Goal: Understand process/instructions: Learn how to perform a task or action

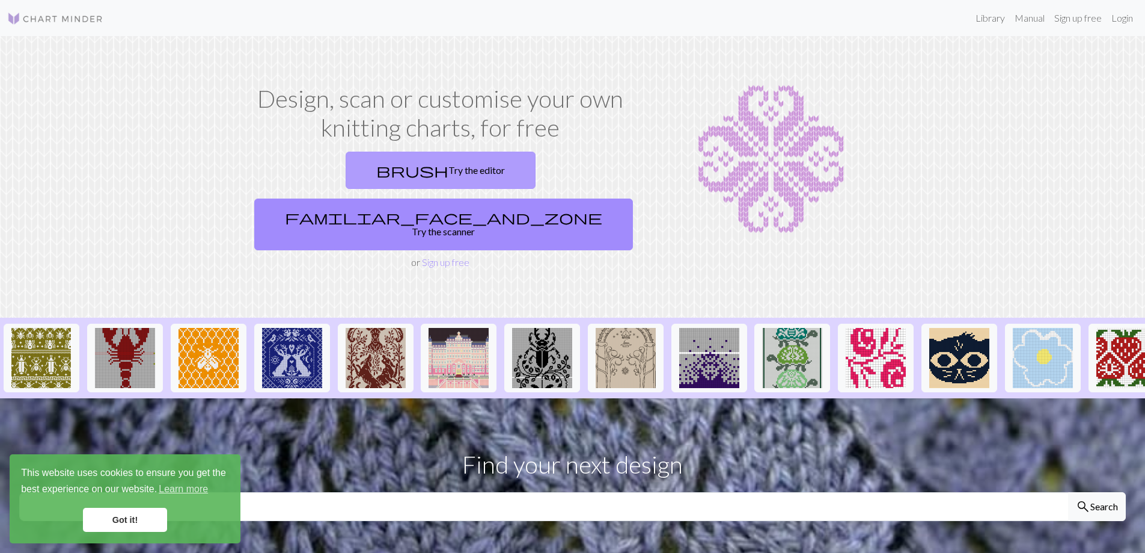
click at [347, 167] on link "brush Try the editor" at bounding box center [441, 170] width 190 height 37
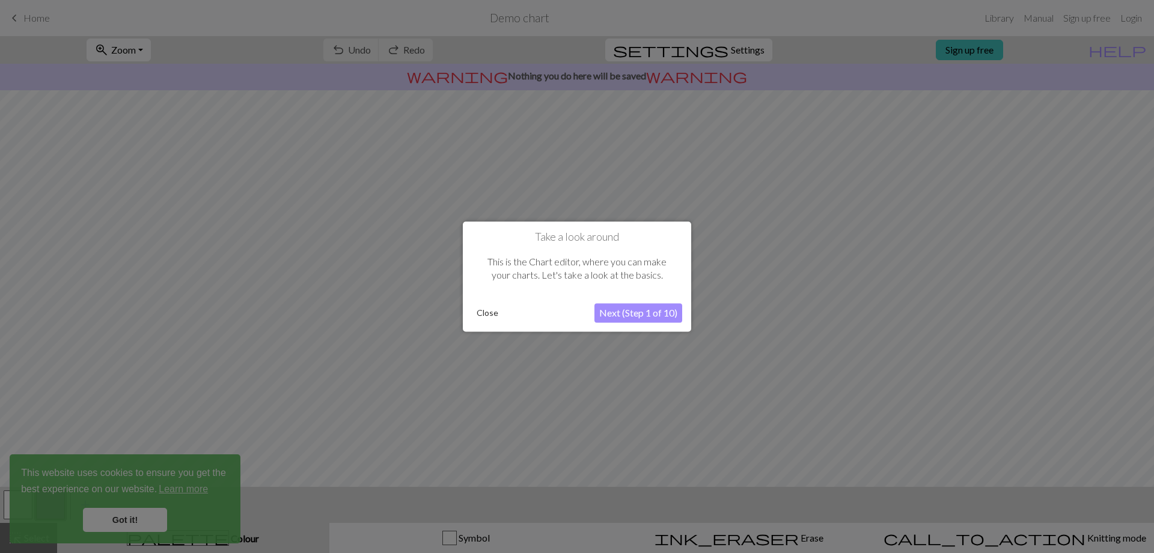
click at [657, 312] on button "Next (Step 1 of 10)" at bounding box center [639, 312] width 88 height 19
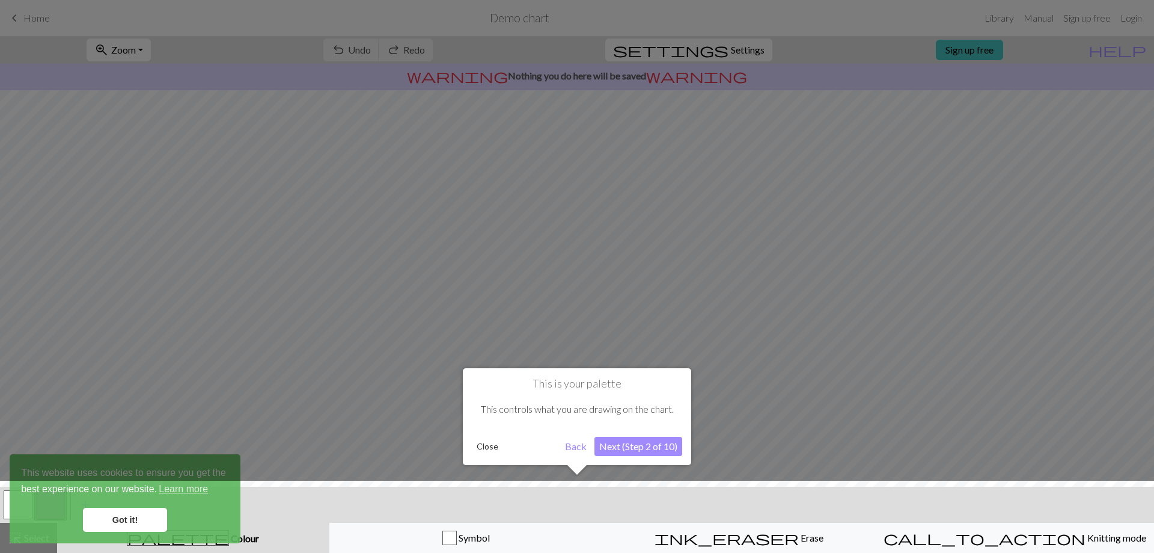
click at [640, 446] on button "Next (Step 2 of 10)" at bounding box center [639, 445] width 88 height 19
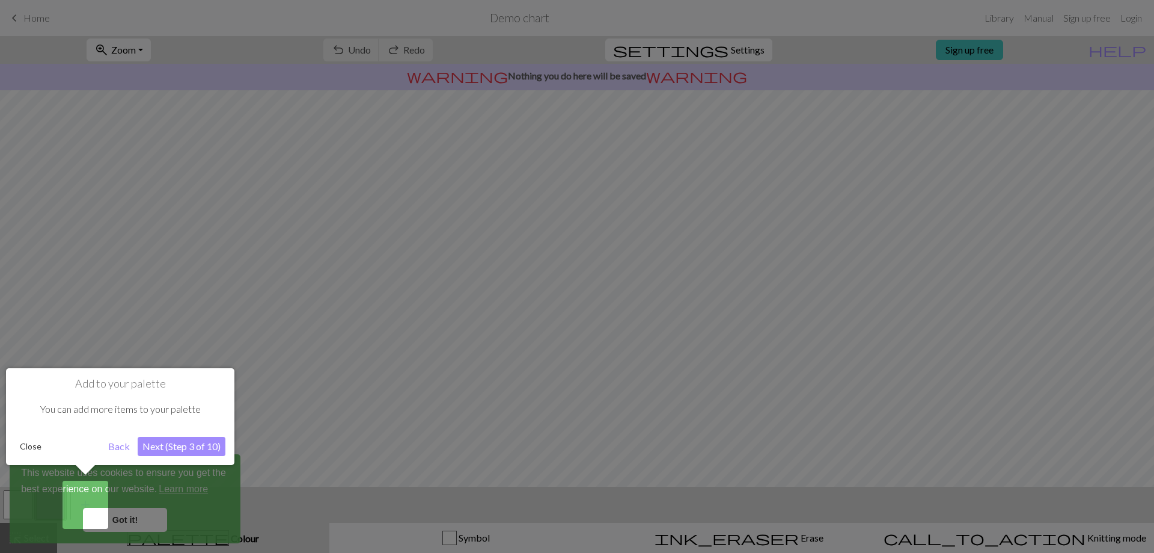
click at [197, 446] on button "Next (Step 3 of 10)" at bounding box center [182, 445] width 88 height 19
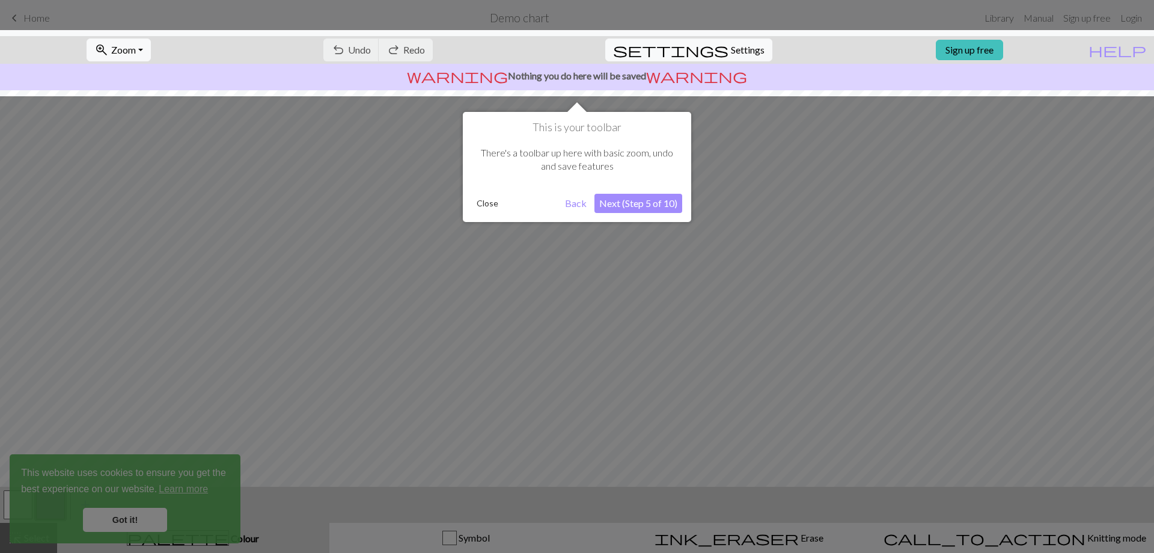
click at [644, 202] on button "Next (Step 5 of 10)" at bounding box center [639, 203] width 88 height 19
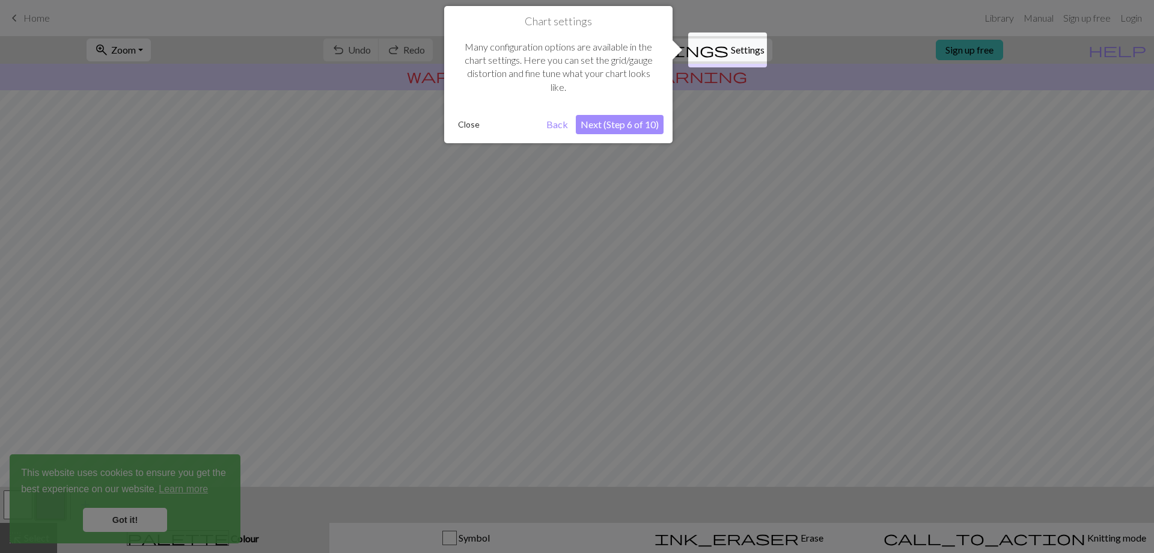
click at [610, 123] on button "Next (Step 6 of 10)" at bounding box center [620, 124] width 88 height 19
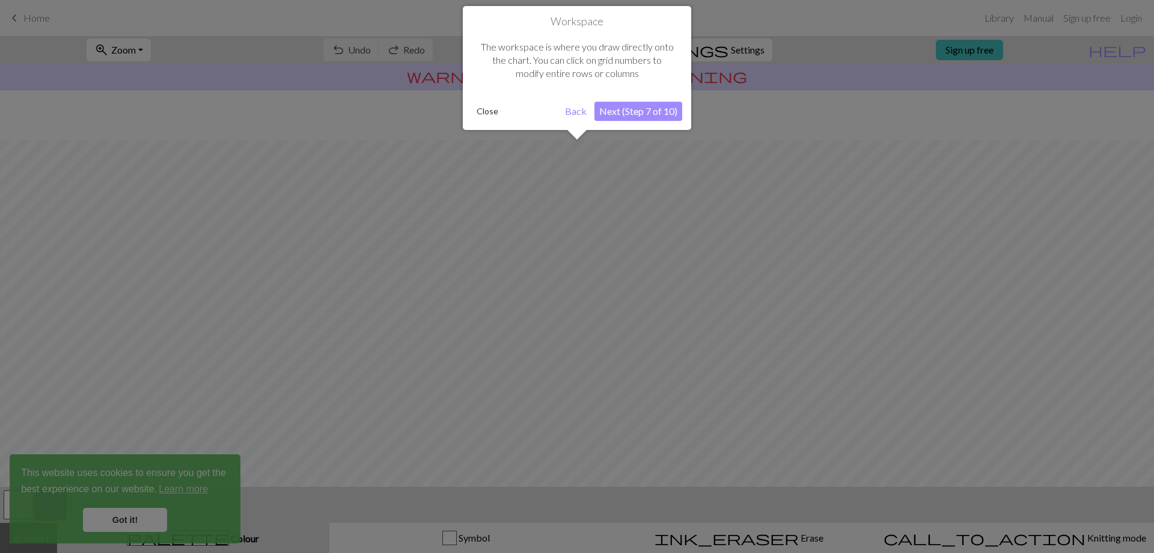
scroll to position [52, 0]
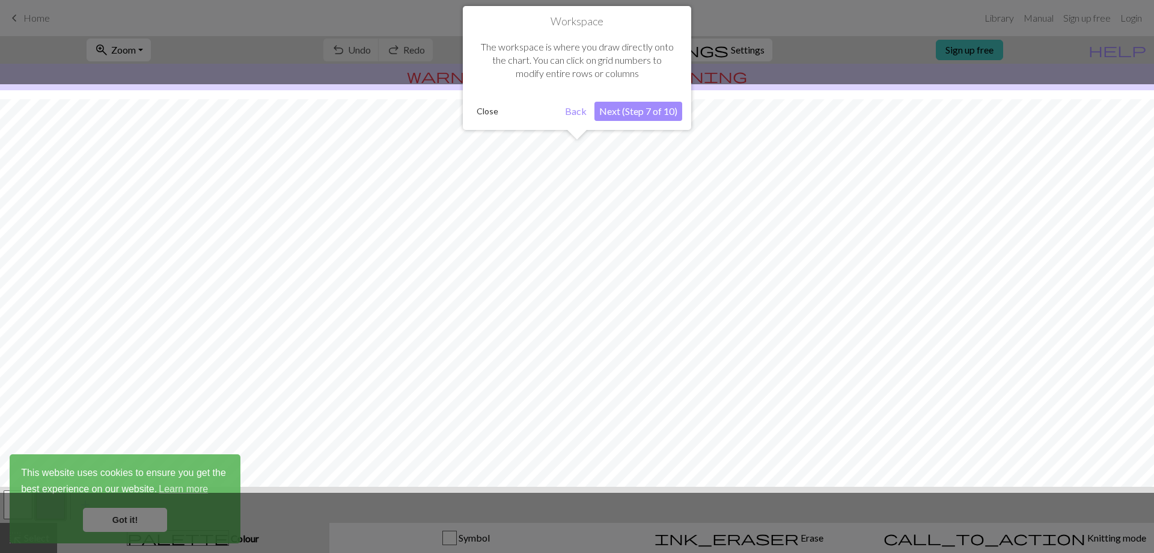
click at [617, 114] on button "Next (Step 7 of 10)" at bounding box center [639, 111] width 88 height 19
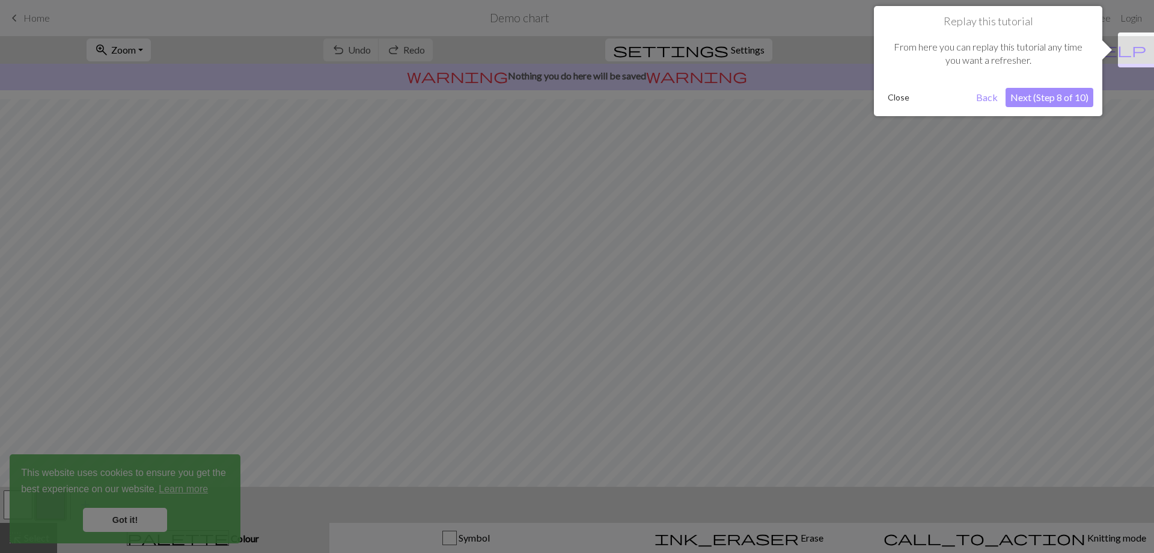
click at [993, 94] on button "Back" at bounding box center [987, 97] width 31 height 19
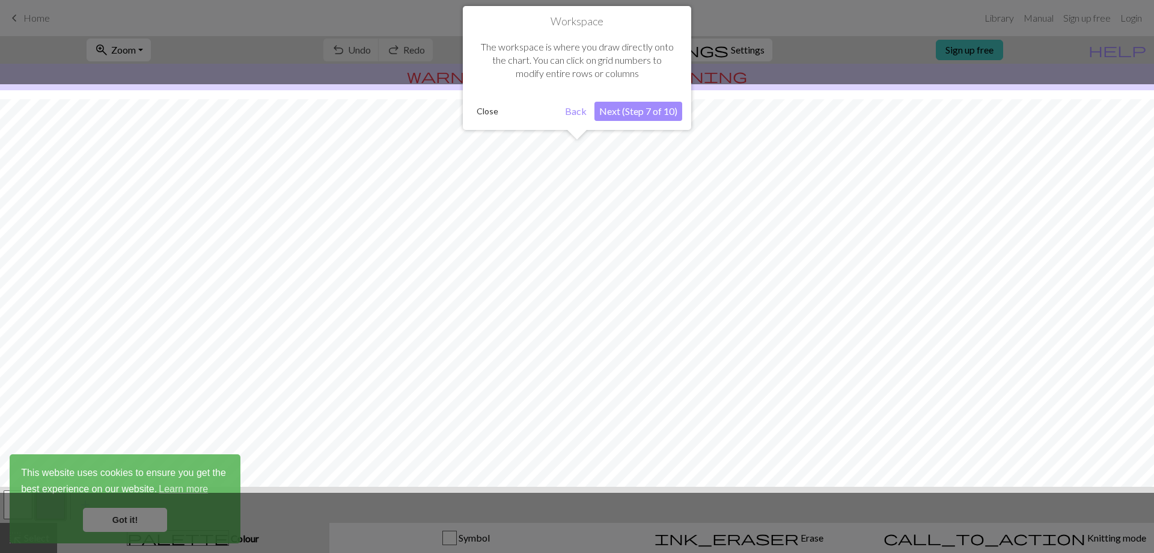
click at [646, 109] on button "Next (Step 7 of 10)" at bounding box center [639, 111] width 88 height 19
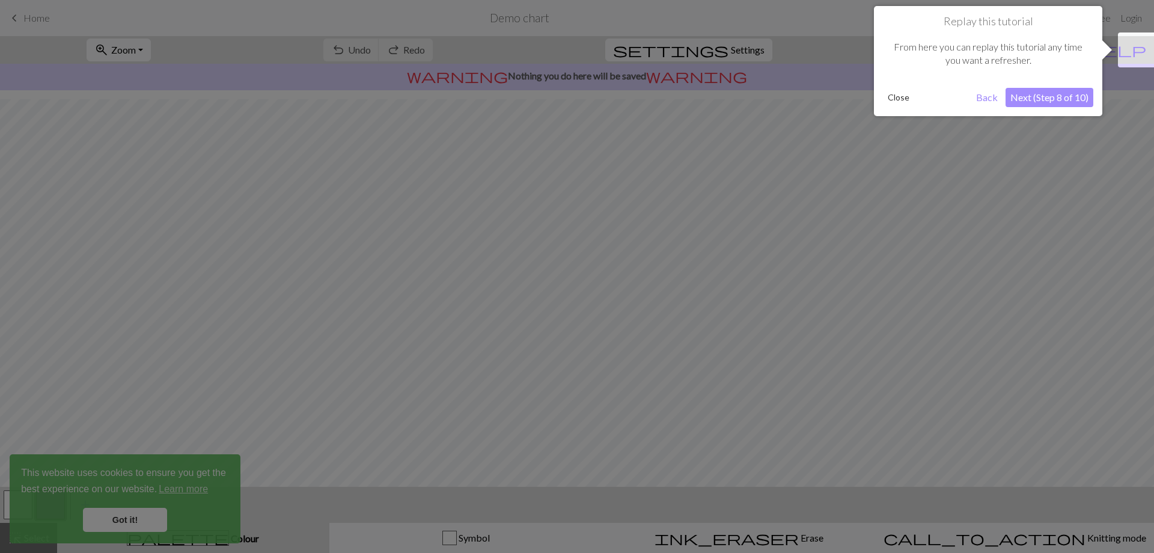
click at [1049, 94] on button "Next (Step 8 of 10)" at bounding box center [1050, 97] width 88 height 19
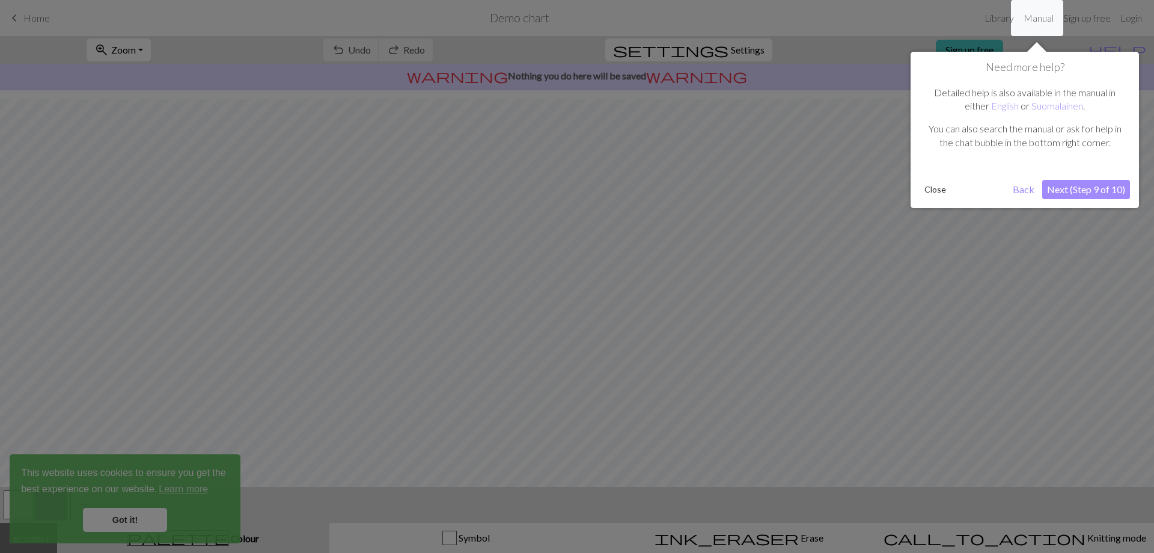
click at [1081, 193] on button "Next (Step 9 of 10)" at bounding box center [1087, 189] width 88 height 19
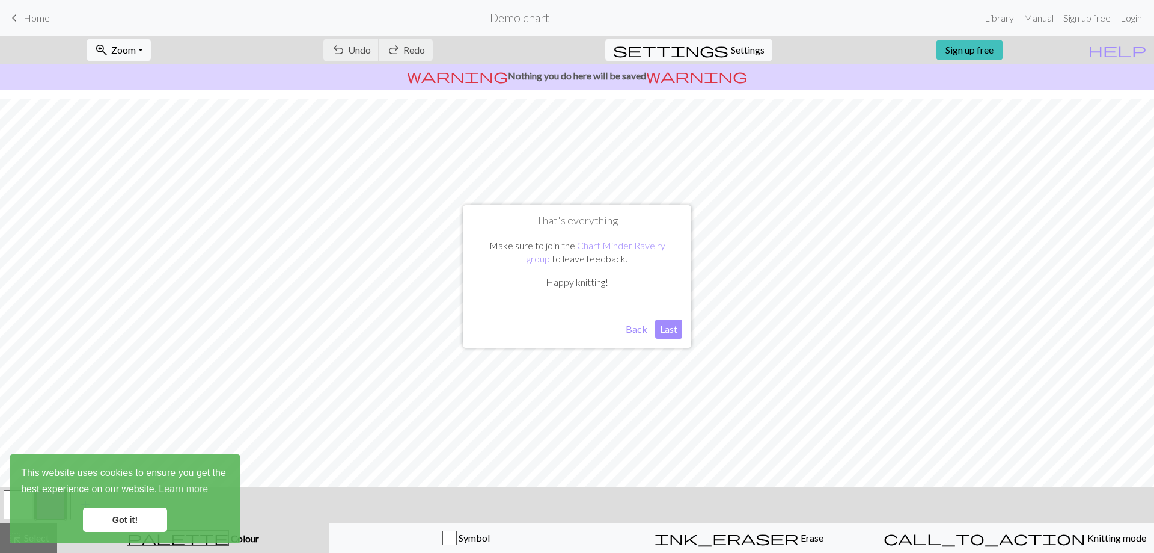
click at [669, 326] on button "Last" at bounding box center [668, 328] width 27 height 19
